Goal: Task Accomplishment & Management: Manage account settings

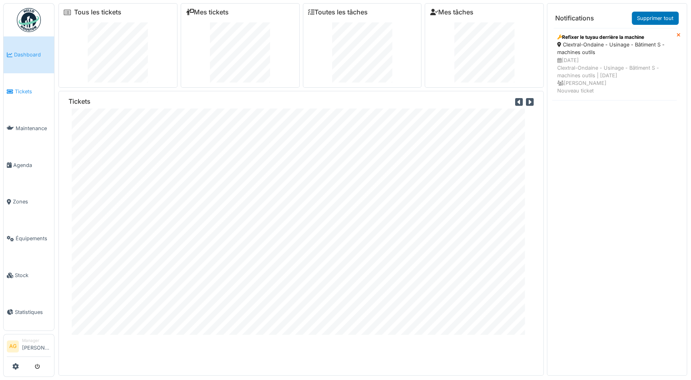
click at [23, 94] on link "Tickets" at bounding box center [29, 91] width 51 height 37
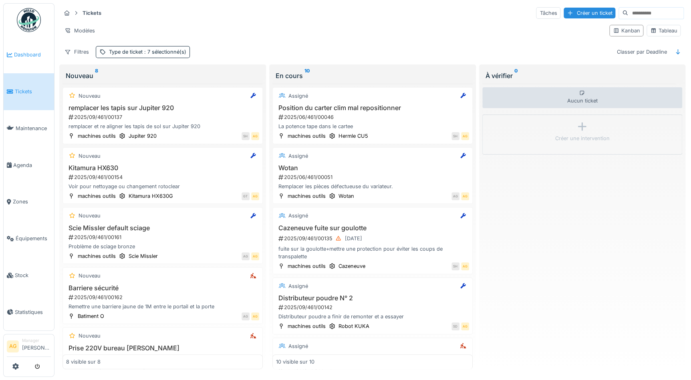
click at [20, 56] on span "Dashboard" at bounding box center [32, 55] width 37 height 8
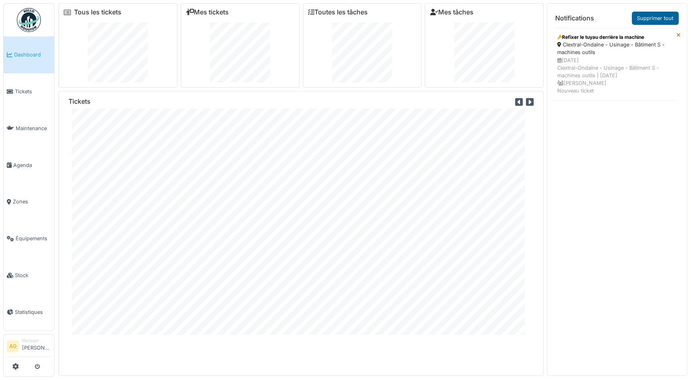
click at [660, 19] on link "Supprimer tout" at bounding box center [655, 18] width 47 height 13
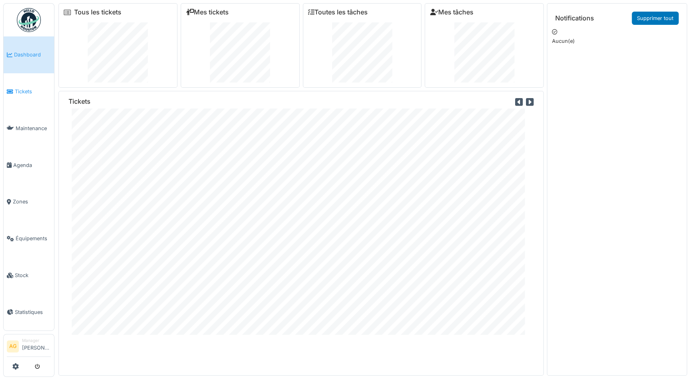
click at [21, 93] on span "Tickets" at bounding box center [33, 92] width 36 height 8
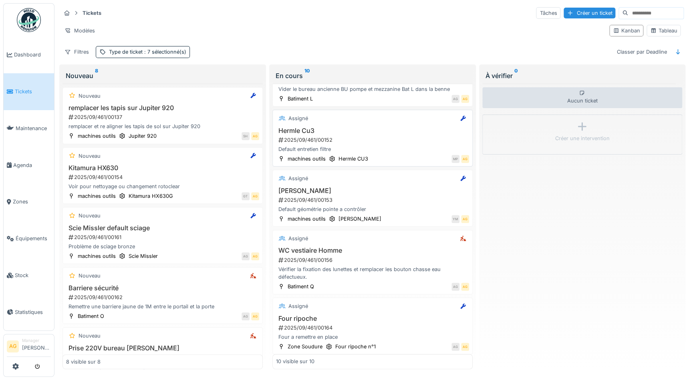
scroll to position [350, 0]
click at [346, 329] on div "Four ripoche 2025/09/461/00164 Four a remettre en place" at bounding box center [372, 326] width 193 height 26
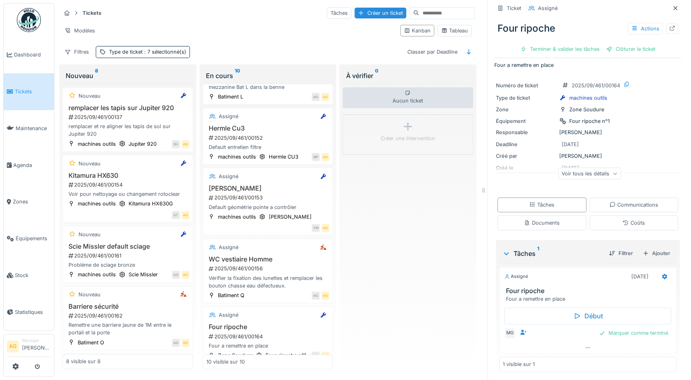
scroll to position [8, 0]
click at [670, 28] on icon at bounding box center [672, 28] width 5 height 5
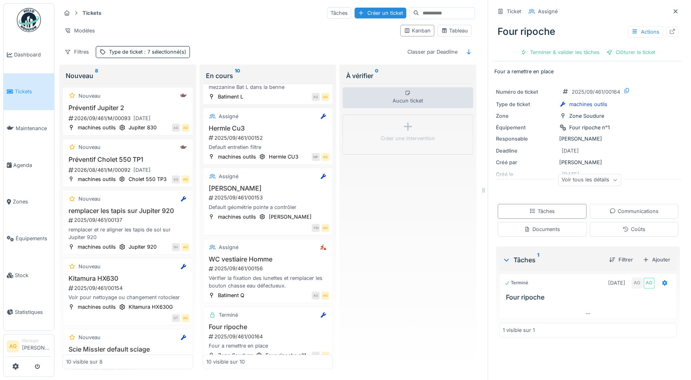
scroll to position [0, 0]
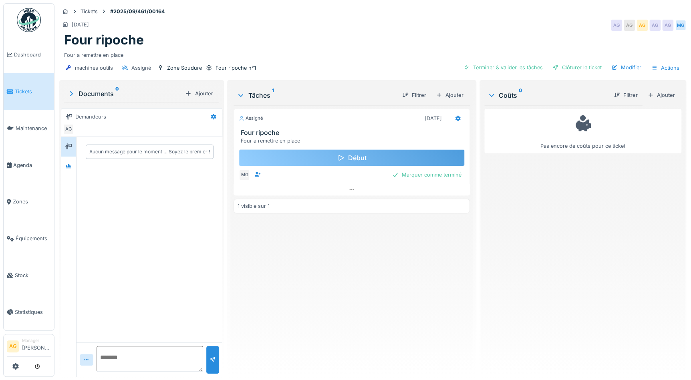
click at [361, 158] on div "Début" at bounding box center [352, 158] width 226 height 17
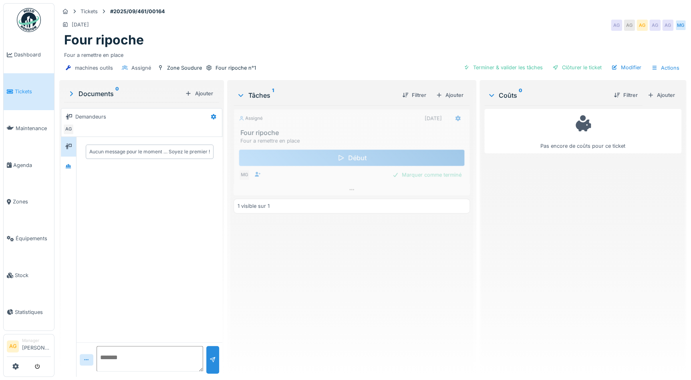
click at [347, 156] on div "Début" at bounding box center [352, 158] width 226 height 17
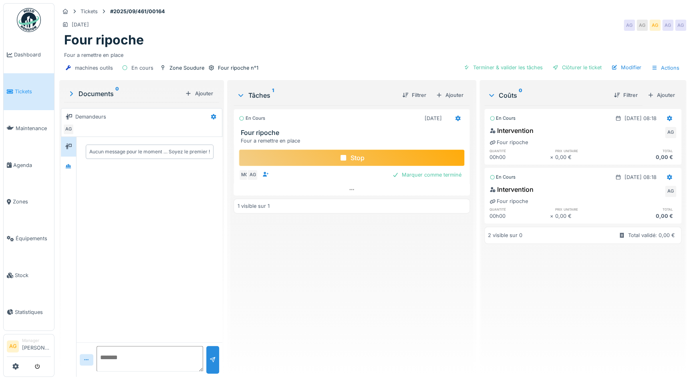
click at [359, 158] on div "Stop" at bounding box center [352, 158] width 226 height 17
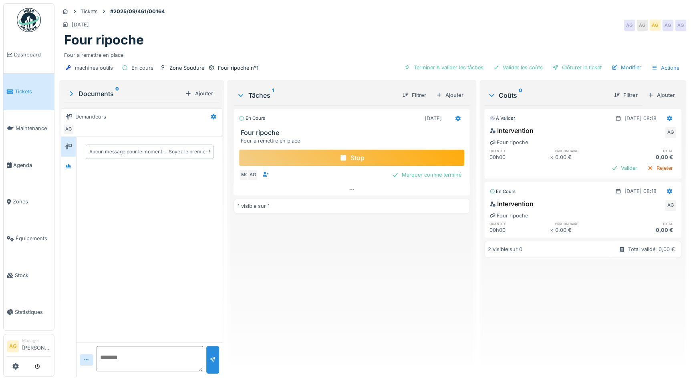
click at [359, 159] on div "Stop" at bounding box center [352, 158] width 226 height 17
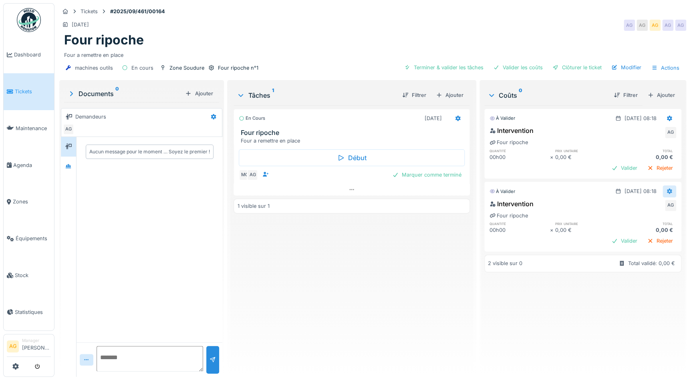
click at [667, 190] on icon at bounding box center [669, 192] width 5 height 6
click at [667, 189] on icon at bounding box center [669, 192] width 5 height 6
click at [636, 220] on div "Supprimer" at bounding box center [632, 220] width 39 height 12
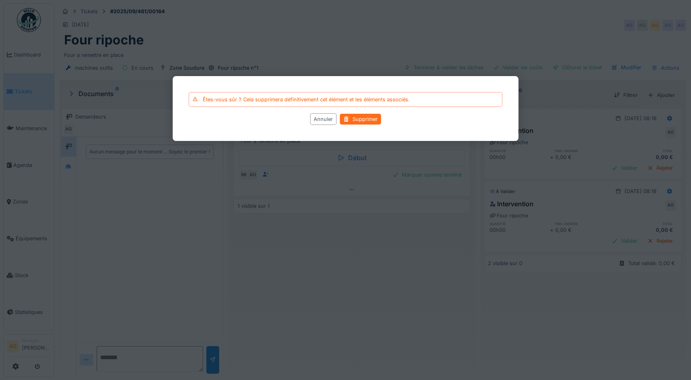
click at [361, 120] on div "Supprimer" at bounding box center [360, 119] width 41 height 11
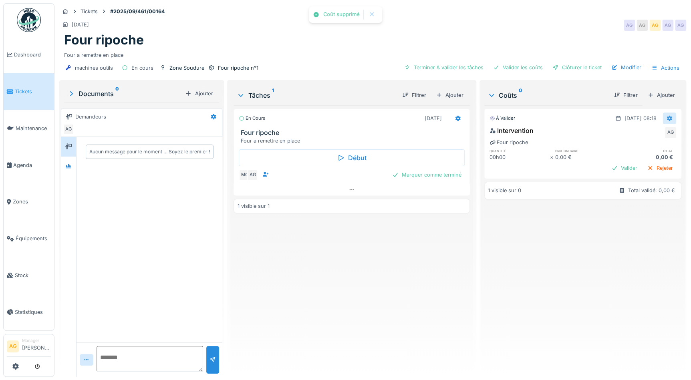
click at [667, 117] on icon at bounding box center [669, 119] width 5 height 6
click at [633, 140] on div "Modifier" at bounding box center [632, 136] width 39 height 12
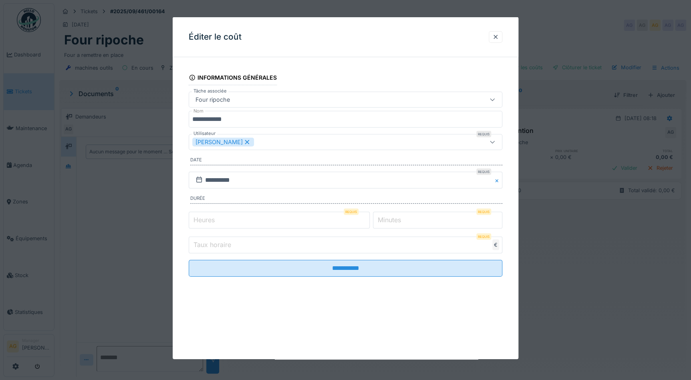
click at [222, 218] on input "*" at bounding box center [279, 220] width 181 height 17
drag, startPoint x: 222, startPoint y: 218, endPoint x: 200, endPoint y: 217, distance: 22.5
click at [200, 217] on div "Heures Requis *" at bounding box center [279, 220] width 181 height 17
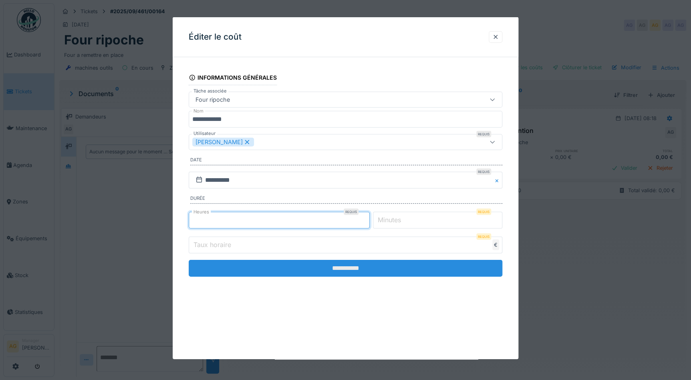
type input "*"
click at [328, 264] on input "**********" at bounding box center [346, 268] width 314 height 17
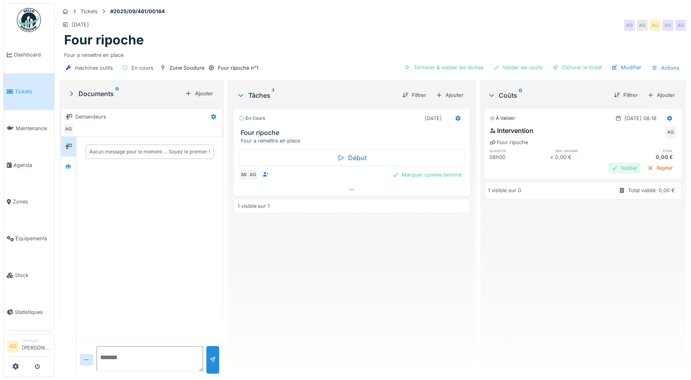
click at [612, 168] on div "Valider" at bounding box center [624, 168] width 32 height 11
click at [505, 68] on div "Terminer & valider les tâches" at bounding box center [504, 67] width 86 height 11
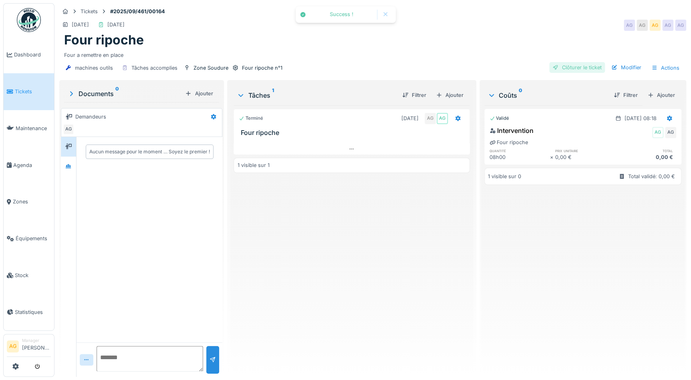
click at [577, 68] on div "Clôturer le ticket" at bounding box center [578, 67] width 56 height 11
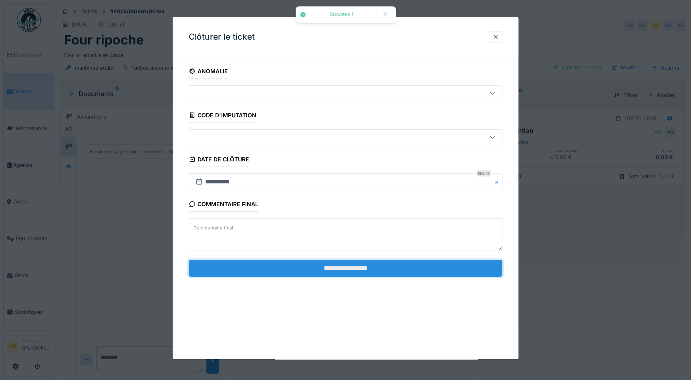
click at [369, 265] on input "**********" at bounding box center [346, 268] width 314 height 17
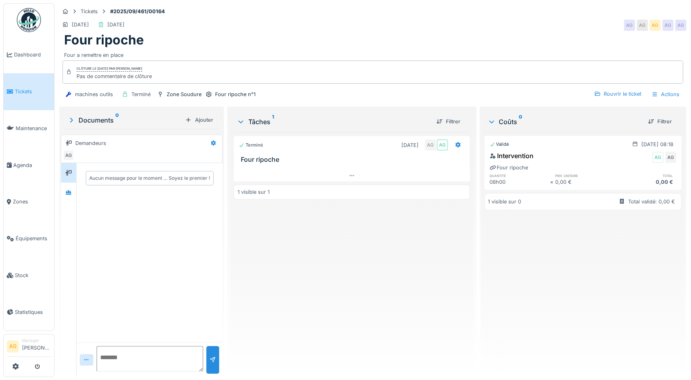
click at [17, 89] on span "Tickets" at bounding box center [33, 92] width 36 height 8
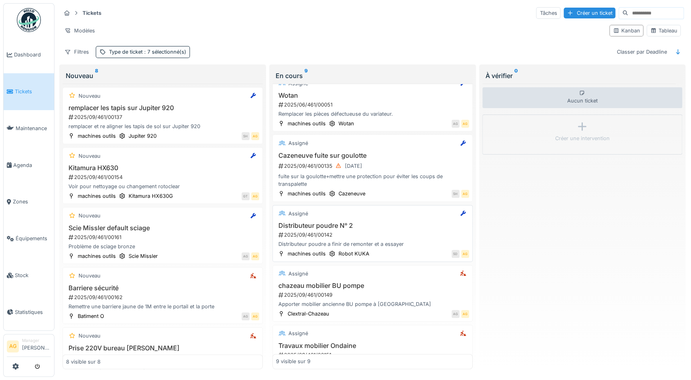
scroll to position [109, 0]
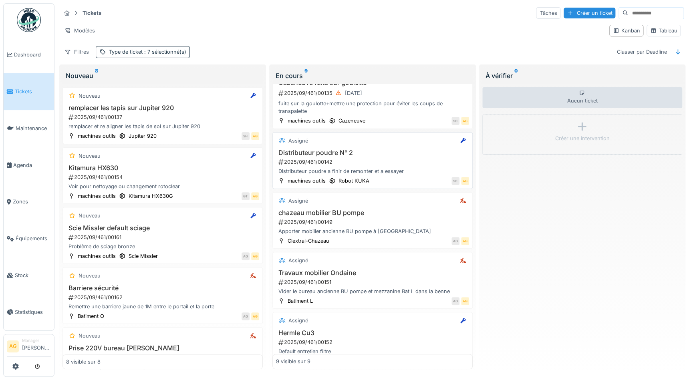
click at [388, 168] on div "Distributeur poudre a finir de remonter et a essayer" at bounding box center [372, 172] width 193 height 8
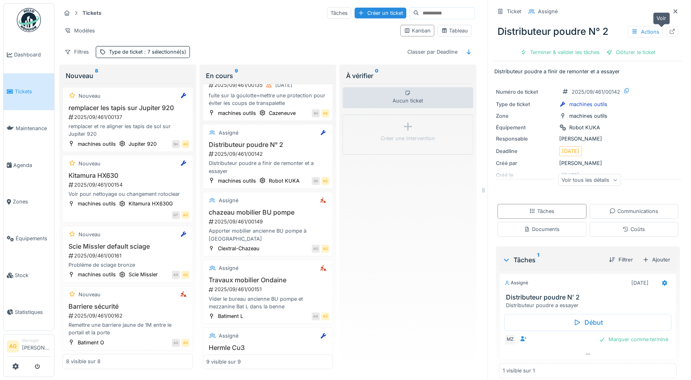
click at [669, 31] on icon at bounding box center [672, 31] width 6 height 5
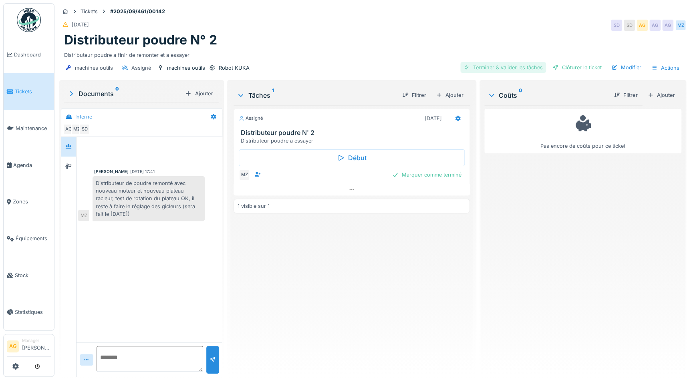
click at [521, 65] on div "Terminer & valider les tâches" at bounding box center [504, 67] width 86 height 11
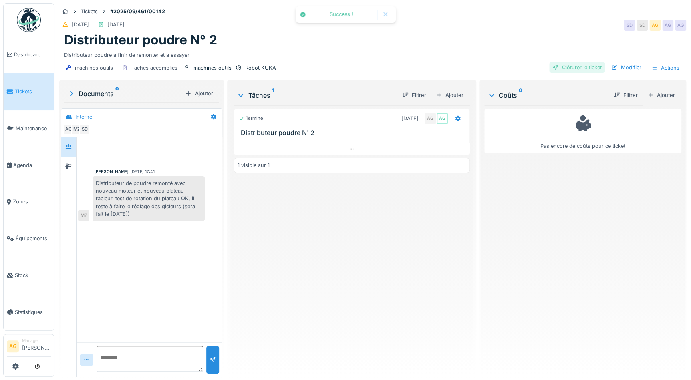
click at [576, 66] on div "Clôturer le ticket" at bounding box center [578, 67] width 56 height 11
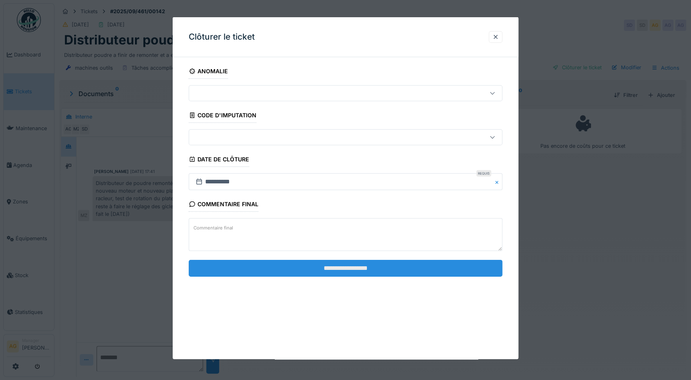
click at [353, 270] on input "**********" at bounding box center [346, 268] width 314 height 17
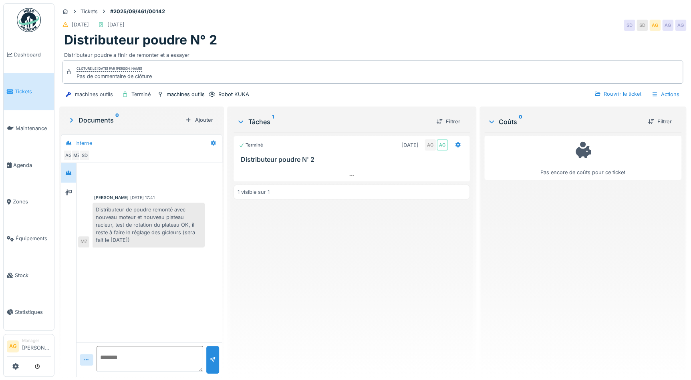
click at [40, 89] on span "Tickets" at bounding box center [33, 92] width 36 height 8
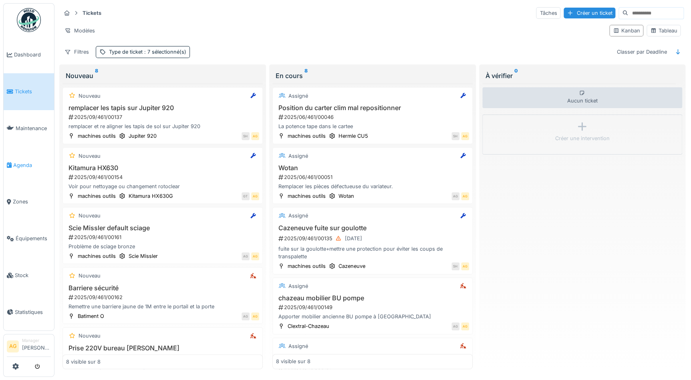
click at [18, 162] on span "Agenda" at bounding box center [32, 166] width 38 height 8
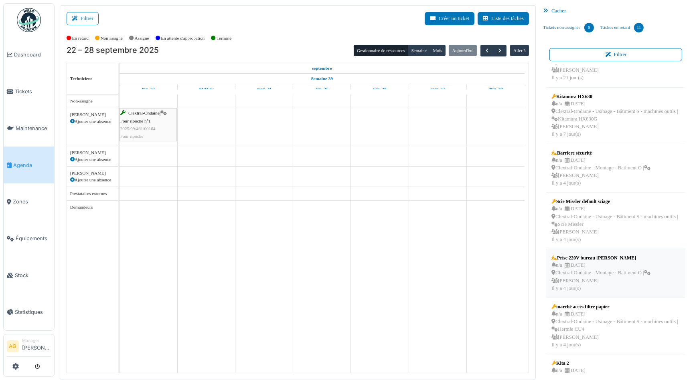
scroll to position [126, 0]
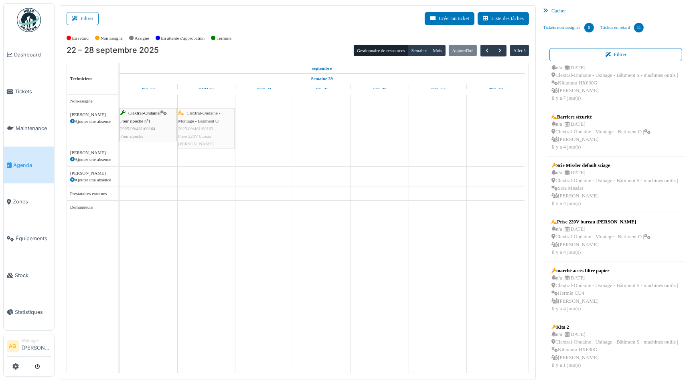
drag, startPoint x: 582, startPoint y: 234, endPoint x: 202, endPoint y: 132, distance: 392.9
click at [202, 132] on div "Filtrer Créer un ticket Liste des tâches Afficher les tâches non assignées *** …" at bounding box center [376, 192] width 640 height 375
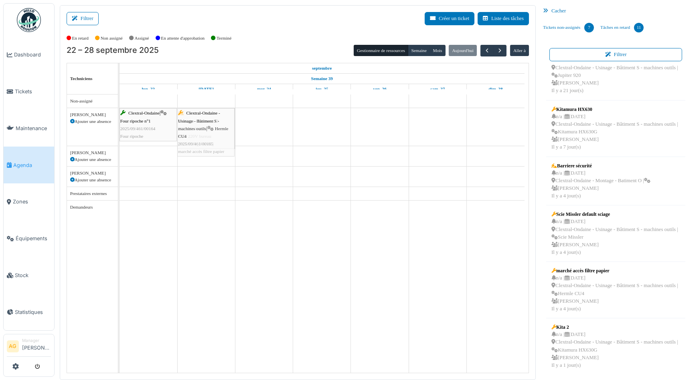
drag, startPoint x: 581, startPoint y: 280, endPoint x: 217, endPoint y: 127, distance: 395.0
click at [217, 127] on div "Filtrer Créer un ticket Liste des tâches Afficher les tâches non assignées *** …" at bounding box center [376, 192] width 640 height 375
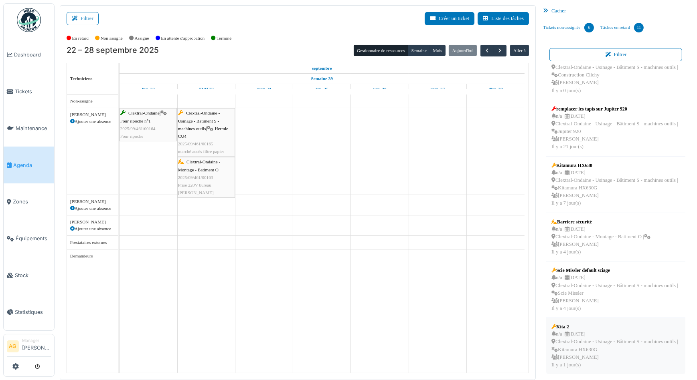
click at [593, 345] on div "n/a | 29/09/2025 Clextral-Ondaine - Usinage - Bâtiment S - machines outils | Ki…" at bounding box center [615, 350] width 129 height 38
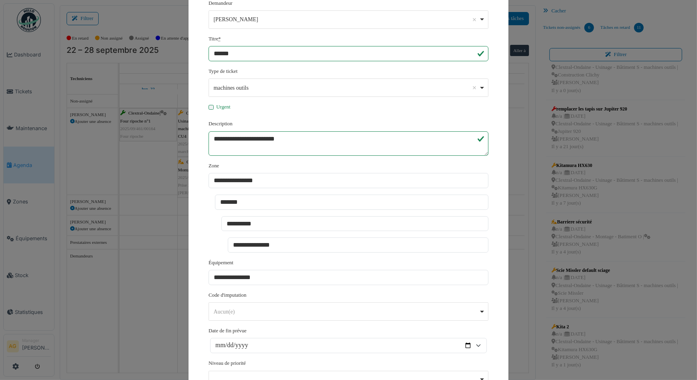
scroll to position [0, 0]
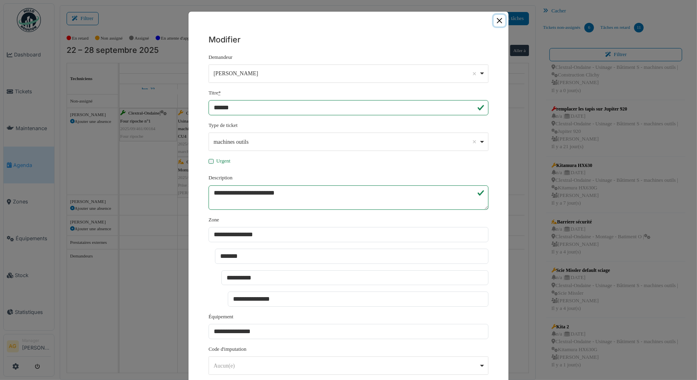
click at [497, 22] on button "Close" at bounding box center [499, 21] width 12 height 12
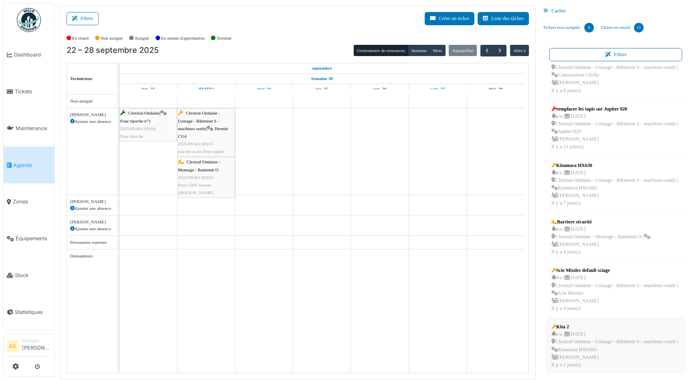
click at [579, 342] on div "n/a | 29/09/2025 Clextral-Ondaine - Usinage - Bâtiment S - machines outils | Ki…" at bounding box center [615, 350] width 129 height 38
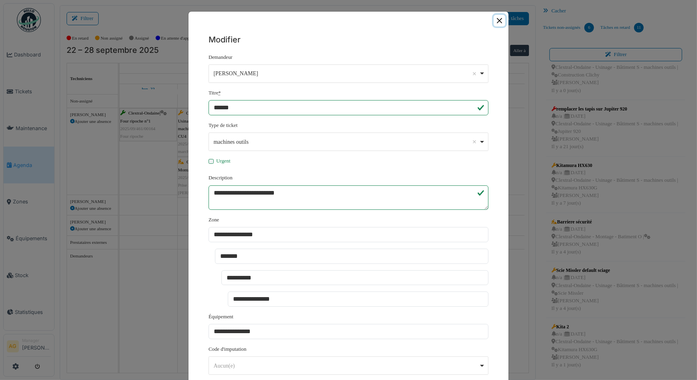
click at [496, 20] on button "Close" at bounding box center [499, 21] width 12 height 12
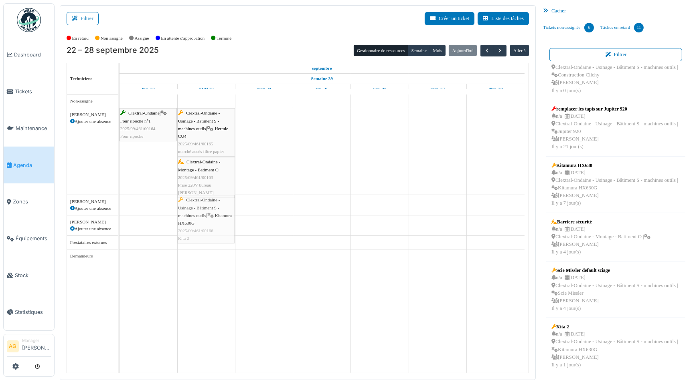
drag, startPoint x: 590, startPoint y: 342, endPoint x: 216, endPoint y: 200, distance: 400.4
click at [216, 200] on div "Filtrer Créer un ticket Liste des tâches Afficher les tâches non assignées *** …" at bounding box center [376, 192] width 640 height 375
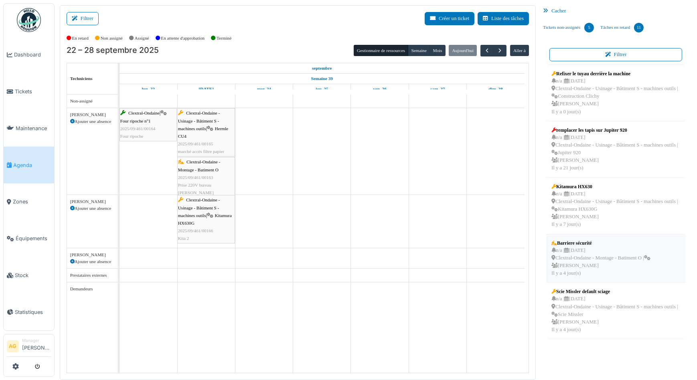
click at [599, 261] on div "n/a | 26/09/2025 Clextral-Ondaine - Montage - Batiment O | Alexandre Giri Il y …" at bounding box center [600, 262] width 99 height 31
click at [620, 247] on div "n/a | 26/09/2025 Clextral-Ondaine - Montage - Batiment O | Alexandre Giri Il y …" at bounding box center [600, 262] width 99 height 31
click at [617, 26] on link "Tâches en retard 11" at bounding box center [622, 28] width 50 height 22
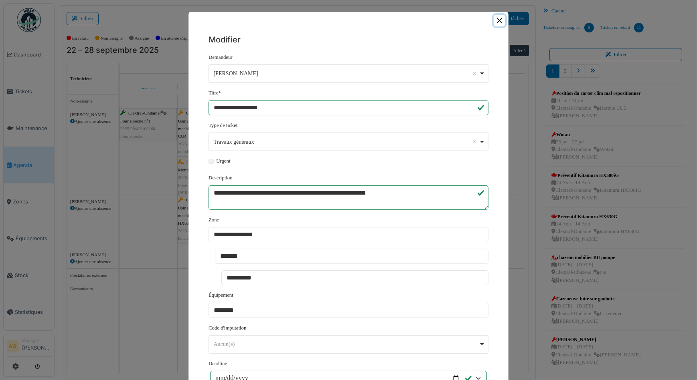
click at [496, 19] on button "Close" at bounding box center [499, 21] width 12 height 12
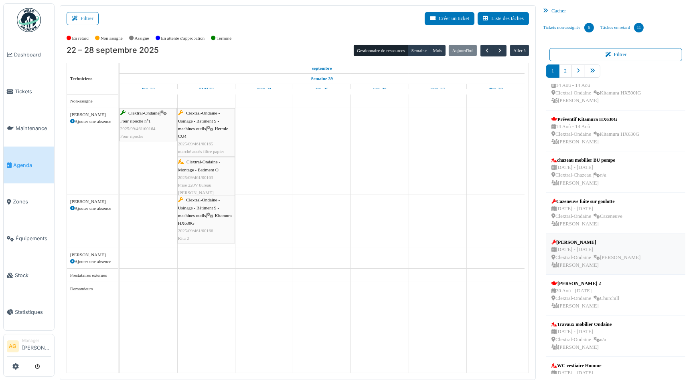
scroll to position [109, 0]
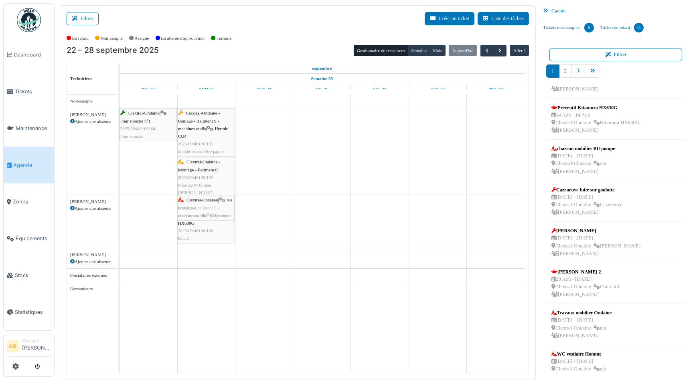
drag, startPoint x: 589, startPoint y: 160, endPoint x: 194, endPoint y: 227, distance: 400.8
click at [194, 227] on div "Filtrer Créer un ticket Liste des tâches Afficher les tâches non assignées *** …" at bounding box center [376, 192] width 640 height 375
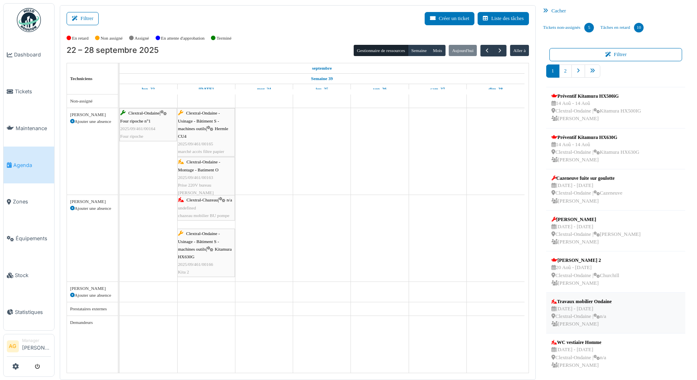
scroll to position [0, 0]
drag, startPoint x: 584, startPoint y: 269, endPoint x: 222, endPoint y: 153, distance: 380.4
click at [222, 153] on div "Filtrer Créer un ticket Liste des tâches Afficher les tâches non assignées *** …" at bounding box center [376, 192] width 640 height 375
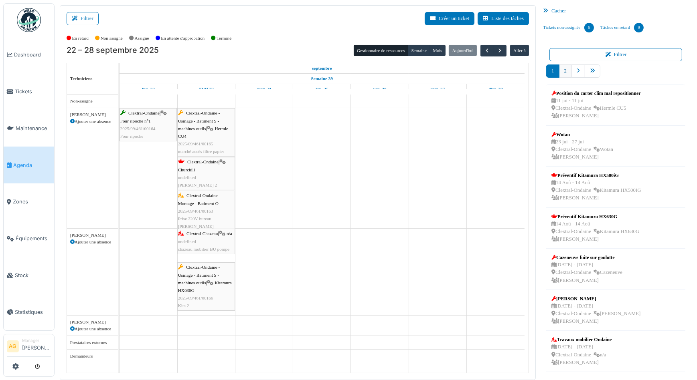
click at [559, 71] on link "2" at bounding box center [565, 71] width 13 height 13
click at [576, 71] on icon "pager" at bounding box center [577, 71] width 3 height 5
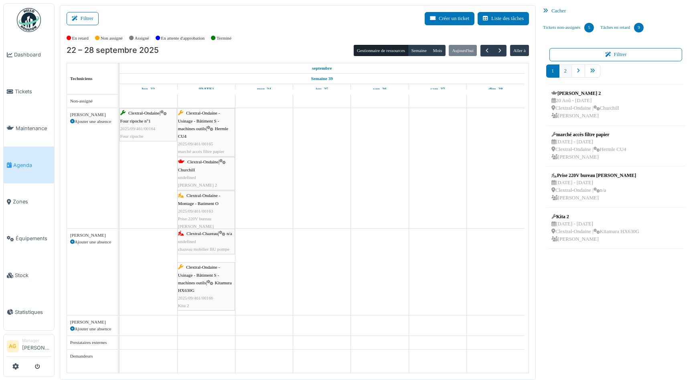
click at [562, 72] on link "2" at bounding box center [565, 71] width 13 height 13
click at [550, 69] on link "1" at bounding box center [552, 71] width 13 height 13
click at [28, 129] on span "Maintenance" at bounding box center [33, 129] width 35 height 8
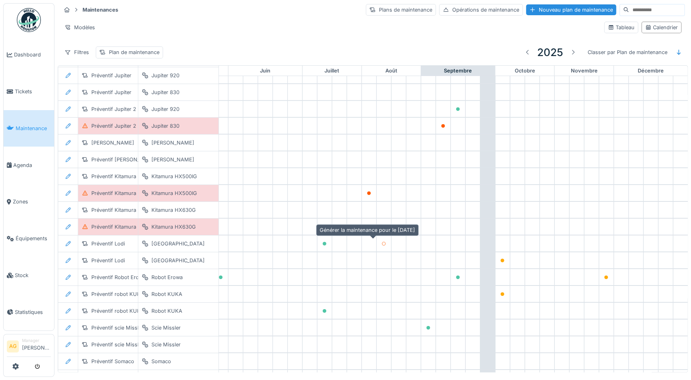
scroll to position [1291, 333]
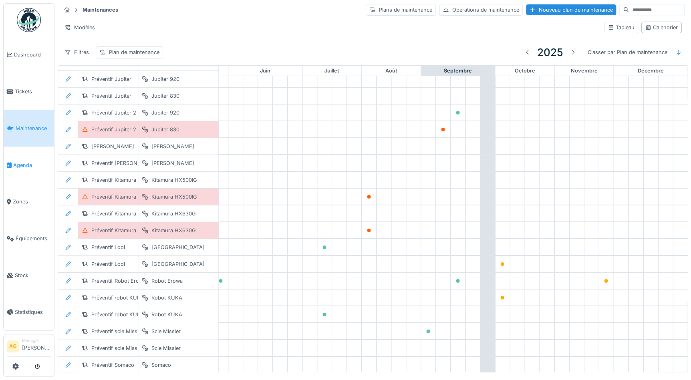
click at [18, 162] on span "Agenda" at bounding box center [32, 166] width 38 height 8
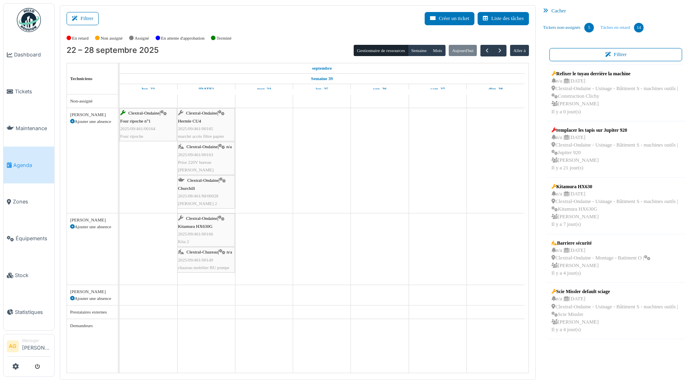
click at [605, 25] on link "Tâches en retard 14" at bounding box center [622, 28] width 50 height 22
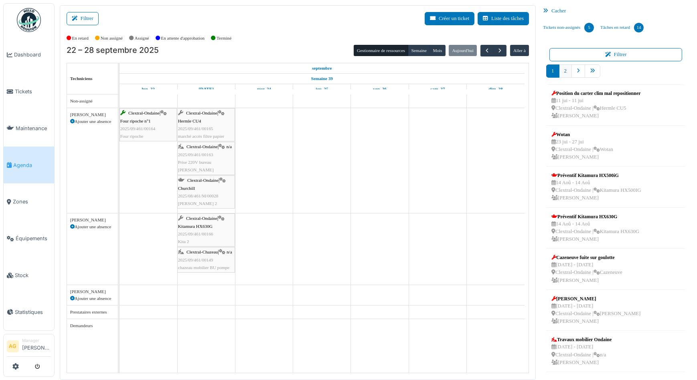
click at [560, 71] on link "2" at bounding box center [565, 71] width 13 height 13
click at [576, 70] on link "pager" at bounding box center [578, 71] width 14 height 13
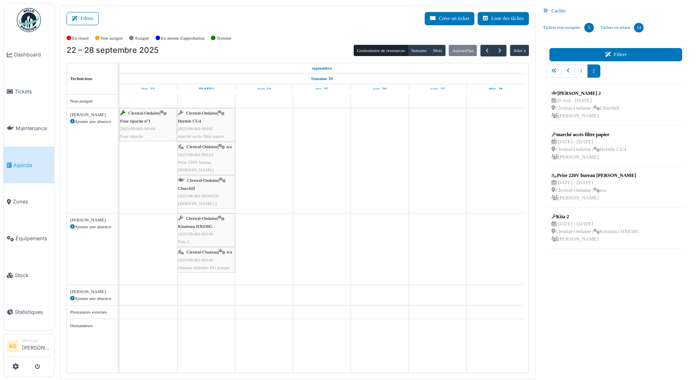
click at [602, 51] on button "Filtrer" at bounding box center [615, 54] width 133 height 13
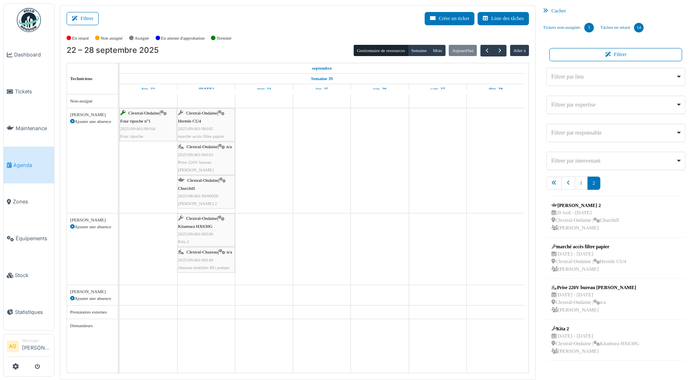
click at [555, 11] on div "Cacher" at bounding box center [616, 11] width 152 height 12
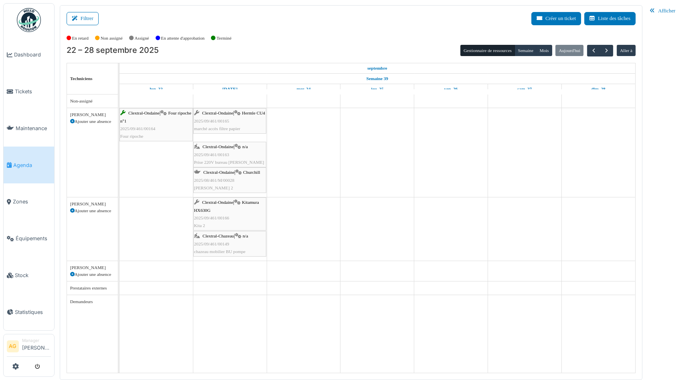
click at [661, 8] on div "Afficher" at bounding box center [668, 11] width 45 height 12
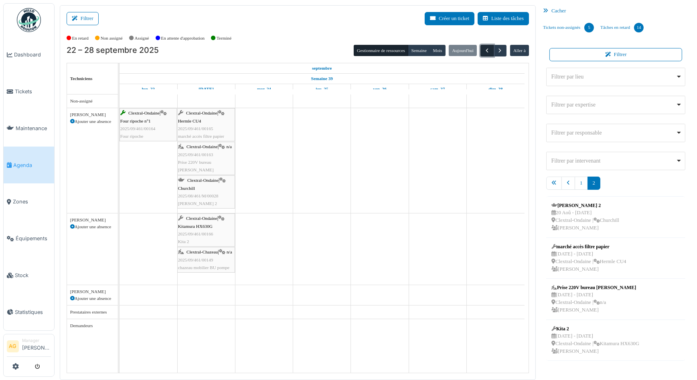
click at [485, 52] on span "button" at bounding box center [486, 50] width 7 height 7
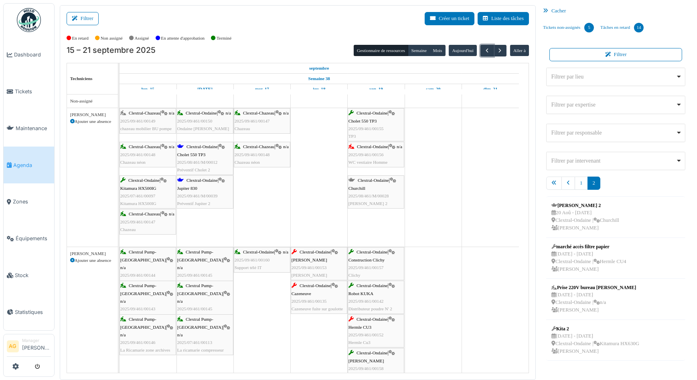
click at [205, 155] on span "Cholet 550 TP3" at bounding box center [191, 154] width 28 height 5
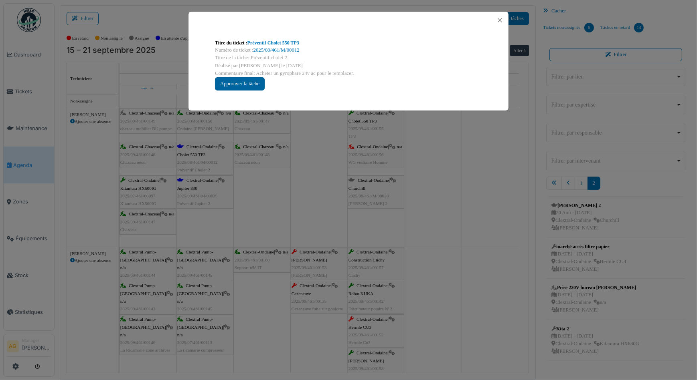
click at [236, 81] on div "Approuver la tâche" at bounding box center [240, 83] width 50 height 13
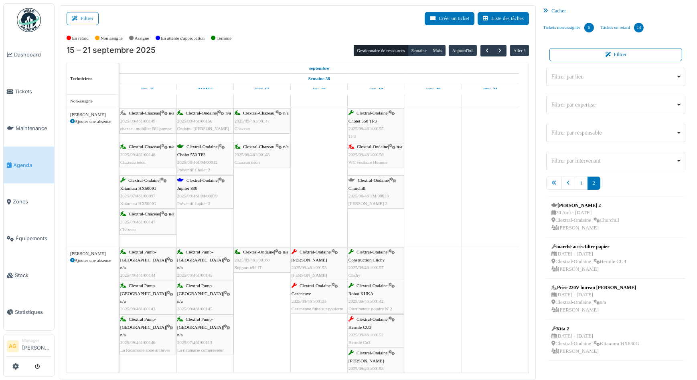
click at [201, 186] on div "Clextral-Ondaine | Jupiter 830 2025/09/461/M/00039 Préventif Jupiter 2" at bounding box center [204, 192] width 55 height 31
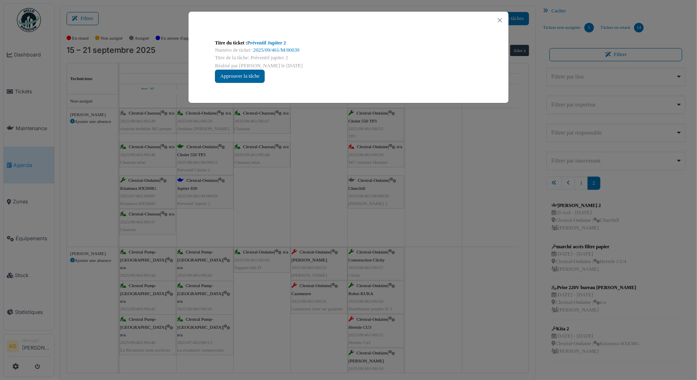
click at [243, 77] on div "Approuver la tâche" at bounding box center [240, 76] width 50 height 13
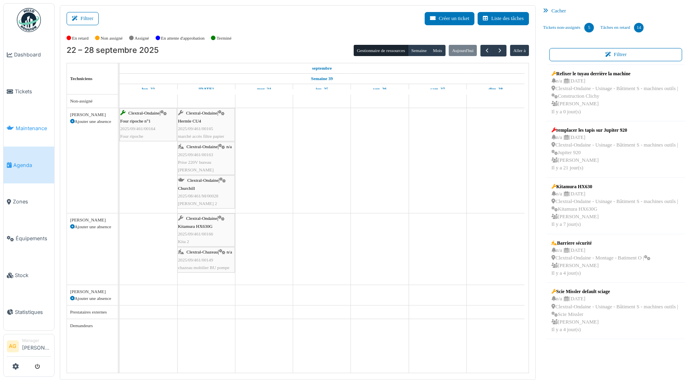
click at [20, 127] on span "Maintenance" at bounding box center [33, 129] width 35 height 8
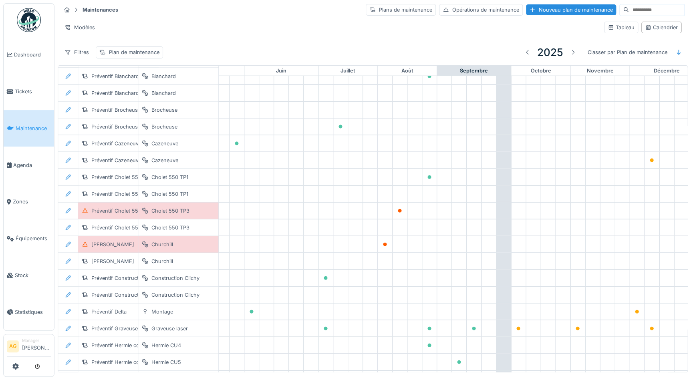
scroll to position [856, 339]
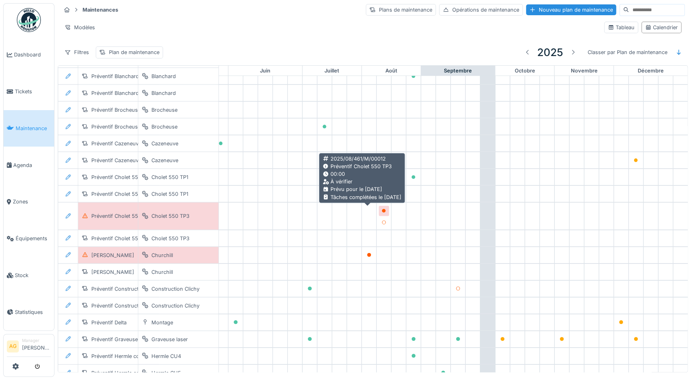
click at [382, 211] on icon at bounding box center [384, 211] width 4 height 4
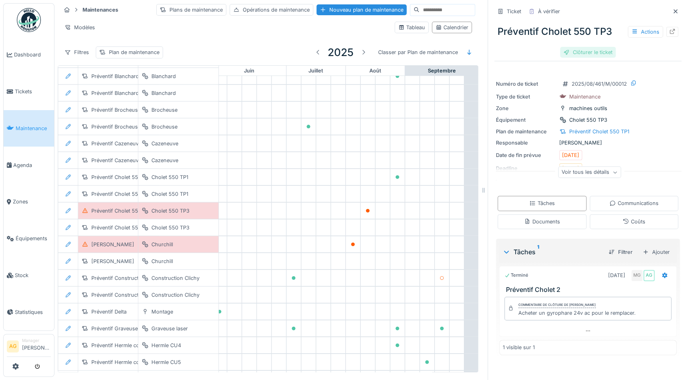
click at [588, 56] on div "Clôturer le ticket" at bounding box center [588, 52] width 56 height 11
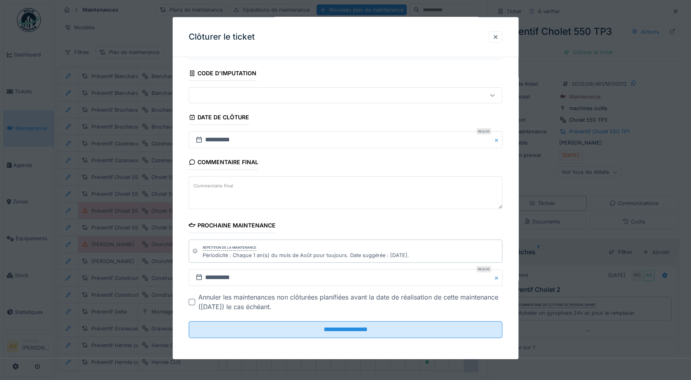
scroll to position [5, 0]
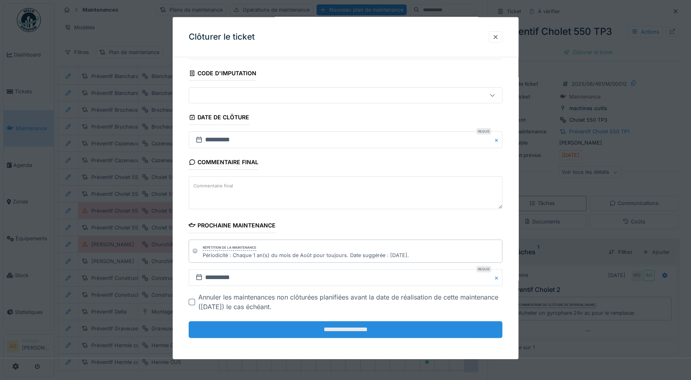
click at [313, 331] on input "**********" at bounding box center [346, 329] width 314 height 17
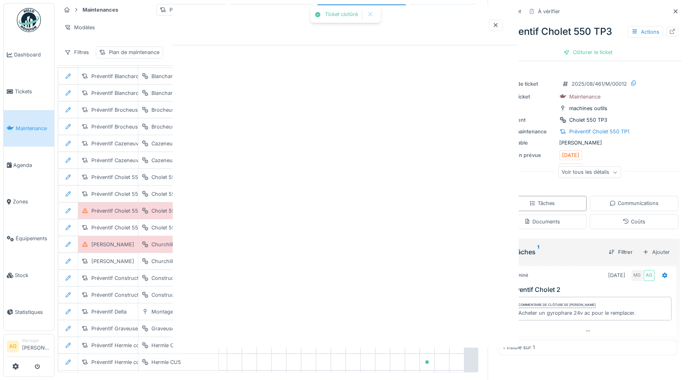
scroll to position [0, 0]
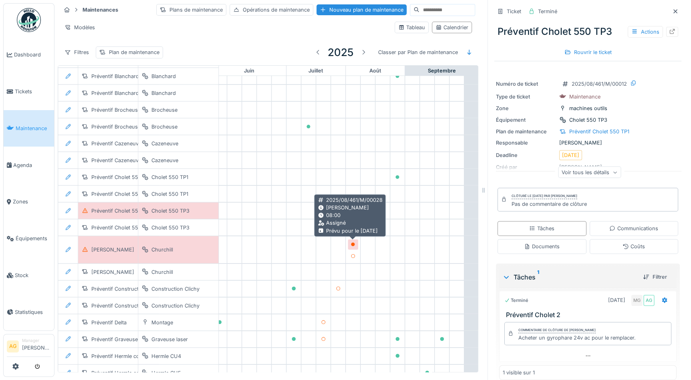
click at [354, 243] on icon at bounding box center [353, 245] width 4 height 4
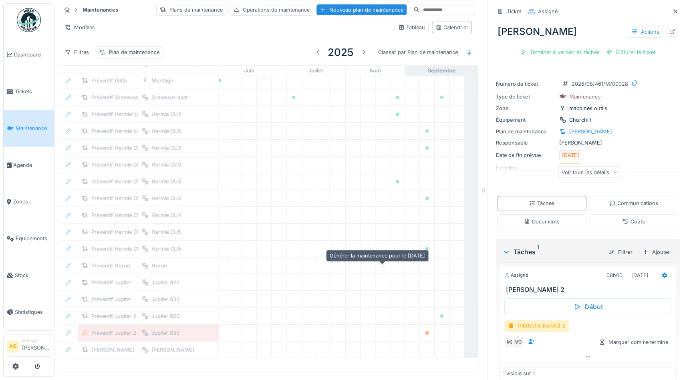
scroll to position [1097, 339]
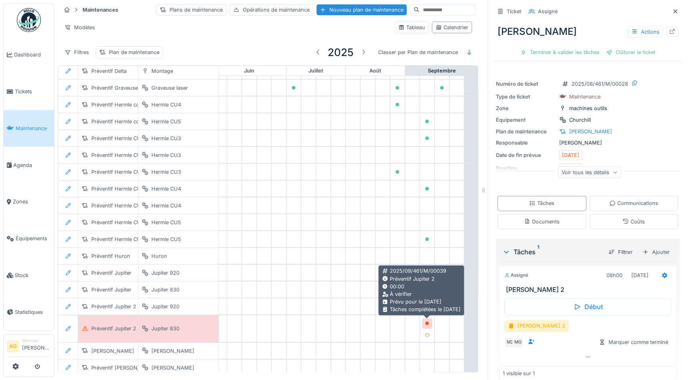
click at [427, 322] on icon at bounding box center [427, 324] width 4 height 4
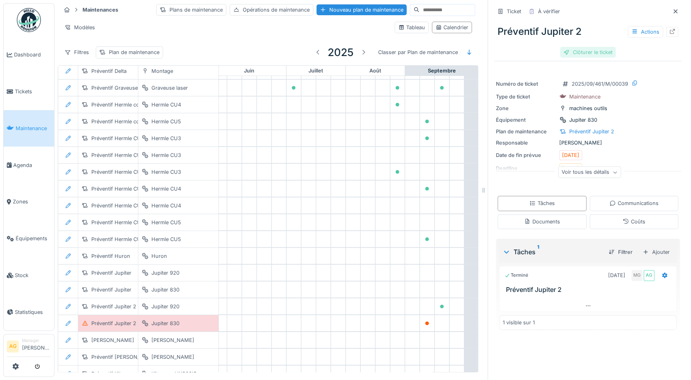
click at [567, 47] on div "Clôturer le ticket" at bounding box center [588, 52] width 56 height 11
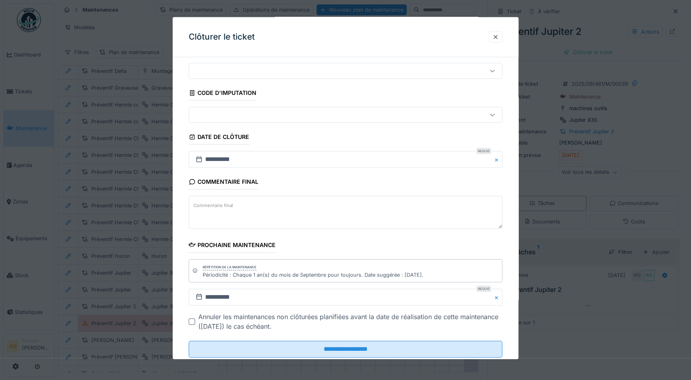
scroll to position [42, 0]
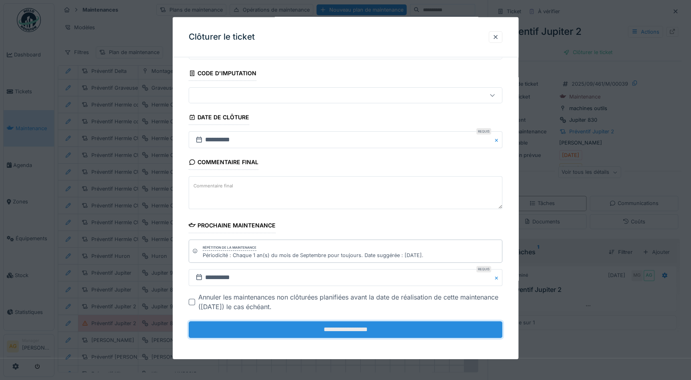
click at [324, 333] on input "**********" at bounding box center [346, 329] width 314 height 17
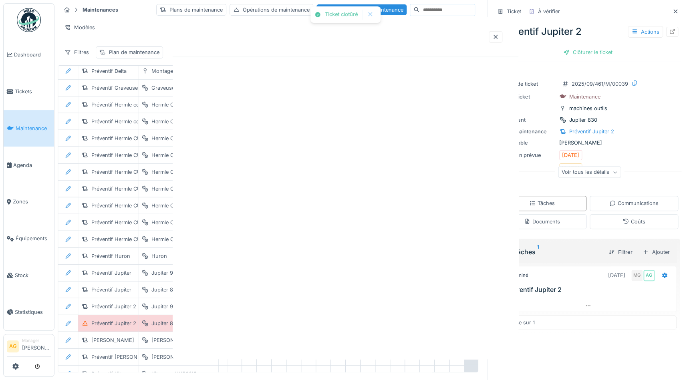
scroll to position [0, 0]
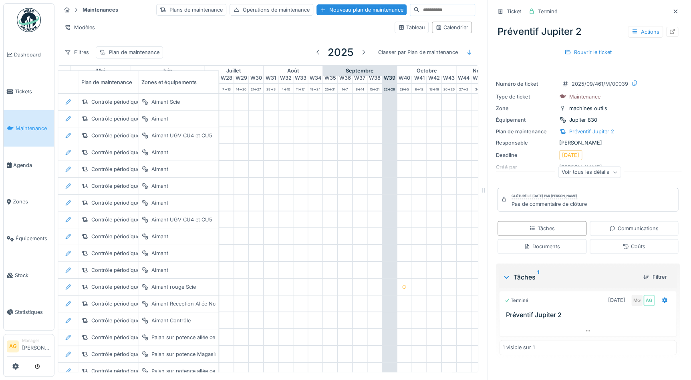
scroll to position [0, 421]
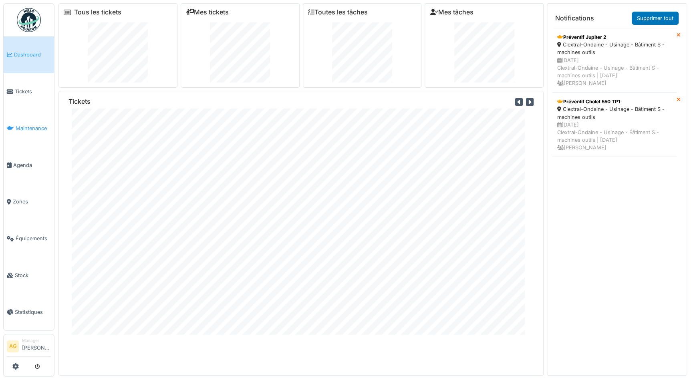
click at [28, 126] on span "Maintenance" at bounding box center [33, 129] width 35 height 8
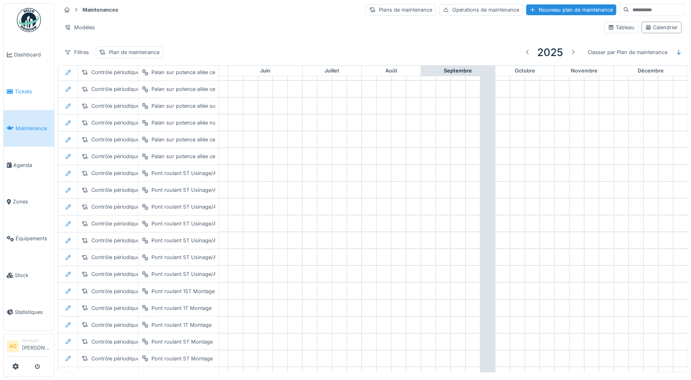
scroll to position [500, 333]
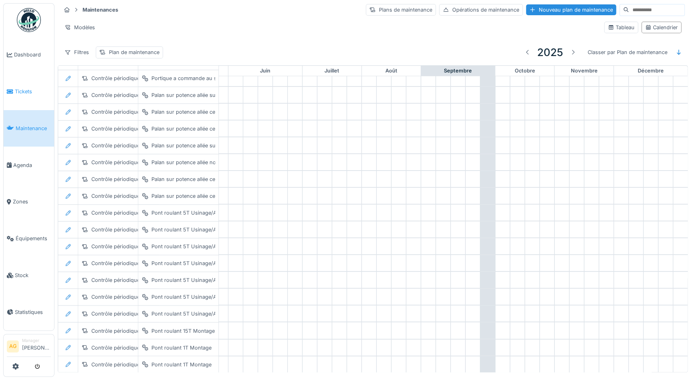
click at [24, 95] on link "Tickets" at bounding box center [29, 91] width 51 height 37
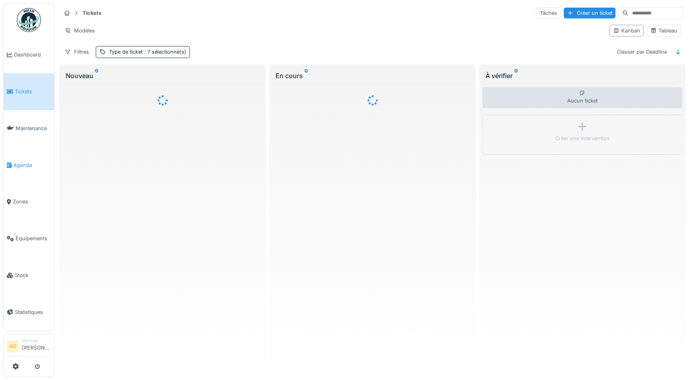
click at [24, 164] on span "Agenda" at bounding box center [32, 166] width 38 height 8
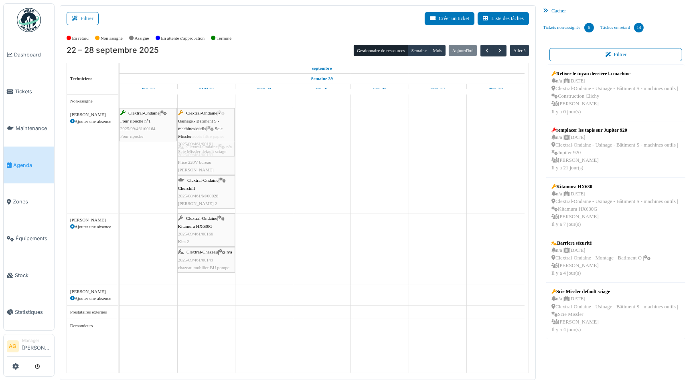
drag, startPoint x: 593, startPoint y: 307, endPoint x: 232, endPoint y: 148, distance: 395.2
click at [210, 142] on div "Filtrer Créer un ticket Liste des tâches Afficher les tâches non assignées *** …" at bounding box center [376, 192] width 640 height 375
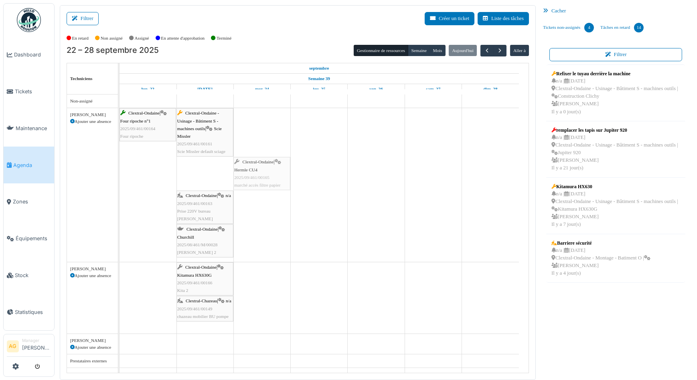
drag, startPoint x: 207, startPoint y: 175, endPoint x: 254, endPoint y: 132, distance: 63.8
click at [254, 132] on div "Clextral-Ondaine | Four ripoche n°1 2025/09/461/00164 Four ripoche Clextral-Ond…" at bounding box center [323, 238] width 409 height 287
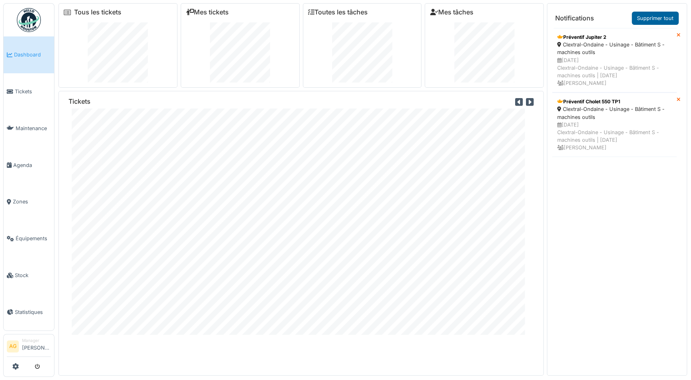
click at [654, 17] on link "Supprimer tout" at bounding box center [655, 18] width 47 height 13
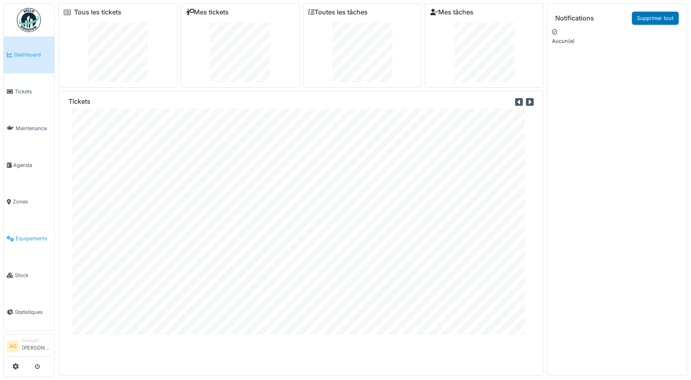
click at [25, 235] on span "Équipements" at bounding box center [33, 239] width 35 height 8
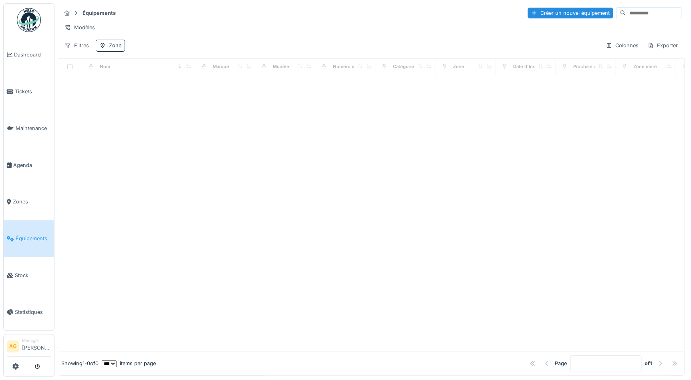
click at [626, 16] on input at bounding box center [653, 13] width 55 height 11
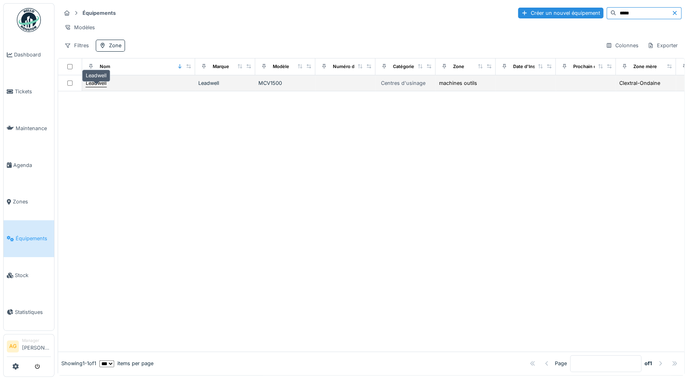
type input "*****"
click at [103, 87] on div "Leadwell" at bounding box center [96, 83] width 21 height 8
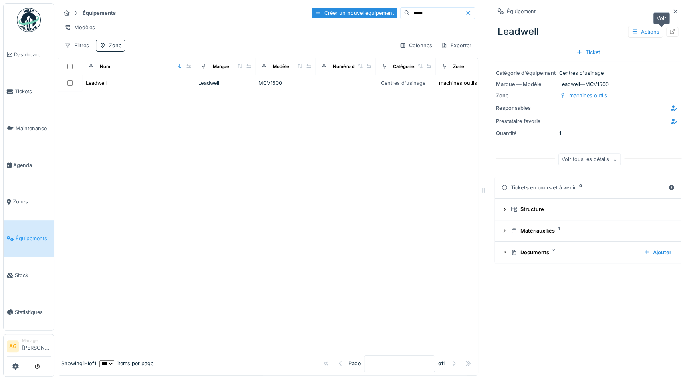
click at [669, 32] on icon at bounding box center [672, 31] width 6 height 5
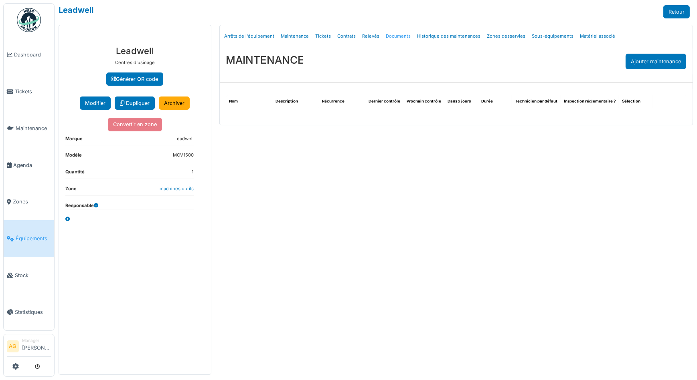
click at [395, 34] on link "Documents" at bounding box center [398, 36] width 31 height 19
select select "***"
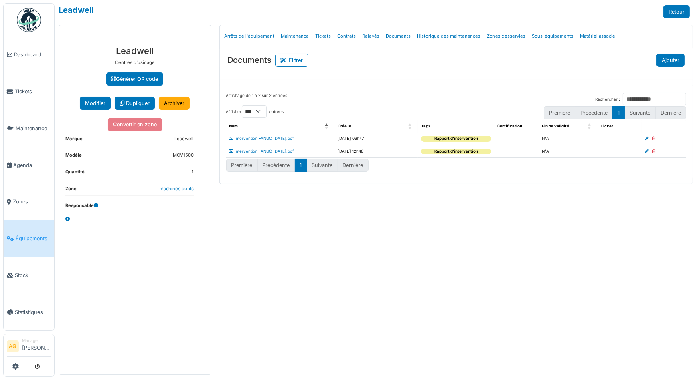
click at [663, 63] on button "Ajouter" at bounding box center [670, 60] width 28 height 13
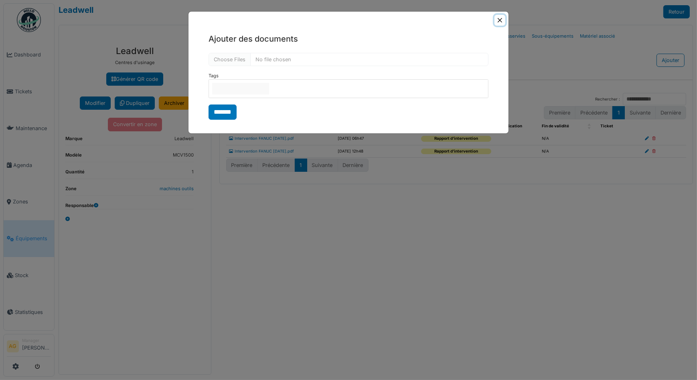
type input "**********"
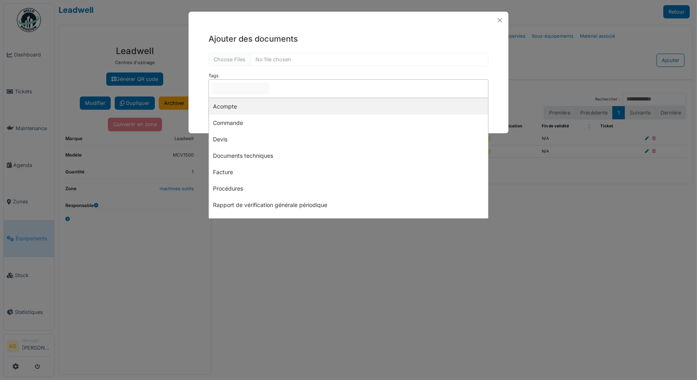
click at [231, 91] on input "null" at bounding box center [240, 89] width 57 height 12
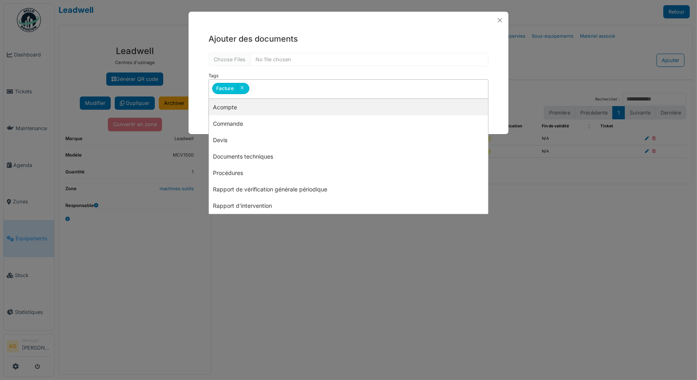
click at [497, 83] on div "Ajouter des documents Tags ******* Facture Remove item Acompte Commande Devis D…" at bounding box center [348, 77] width 320 height 96
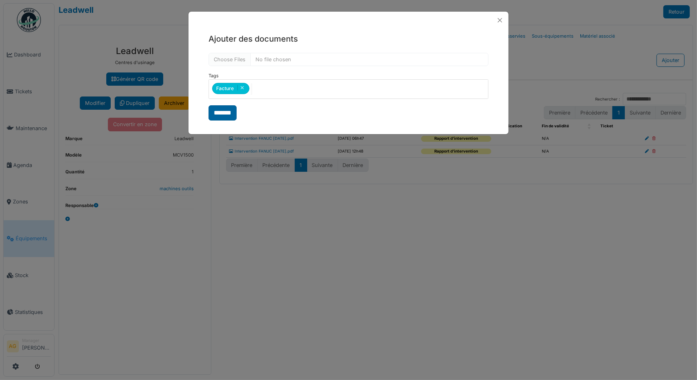
click at [219, 117] on input "*******" at bounding box center [222, 112] width 28 height 15
select select "***"
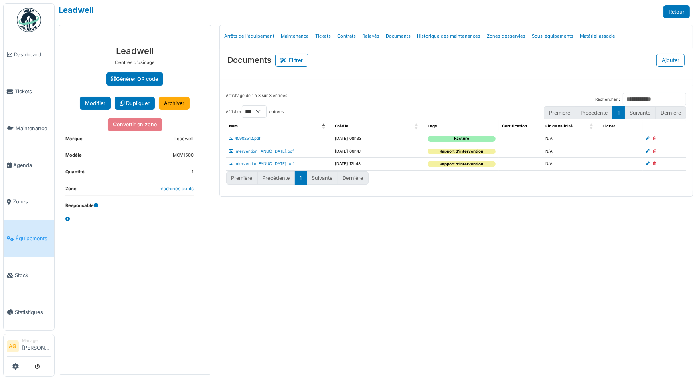
click at [649, 137] on icon at bounding box center [648, 139] width 4 height 4
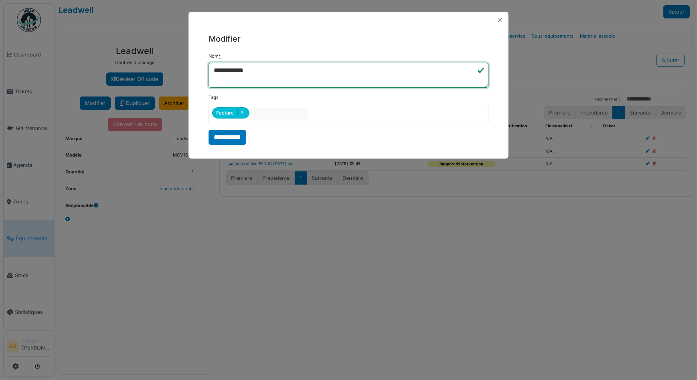
drag, startPoint x: 243, startPoint y: 71, endPoint x: 216, endPoint y: 70, distance: 27.3
click at [216, 70] on textarea "**********" at bounding box center [348, 75] width 280 height 25
type textarea "**********"
click at [219, 145] on div "**********" at bounding box center [348, 89] width 320 height 120
click at [221, 140] on input "**********" at bounding box center [227, 137] width 38 height 15
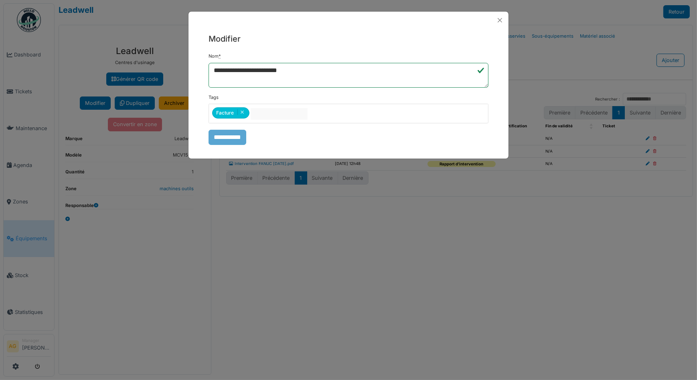
select select "***"
